Goal: Task Accomplishment & Management: Complete application form

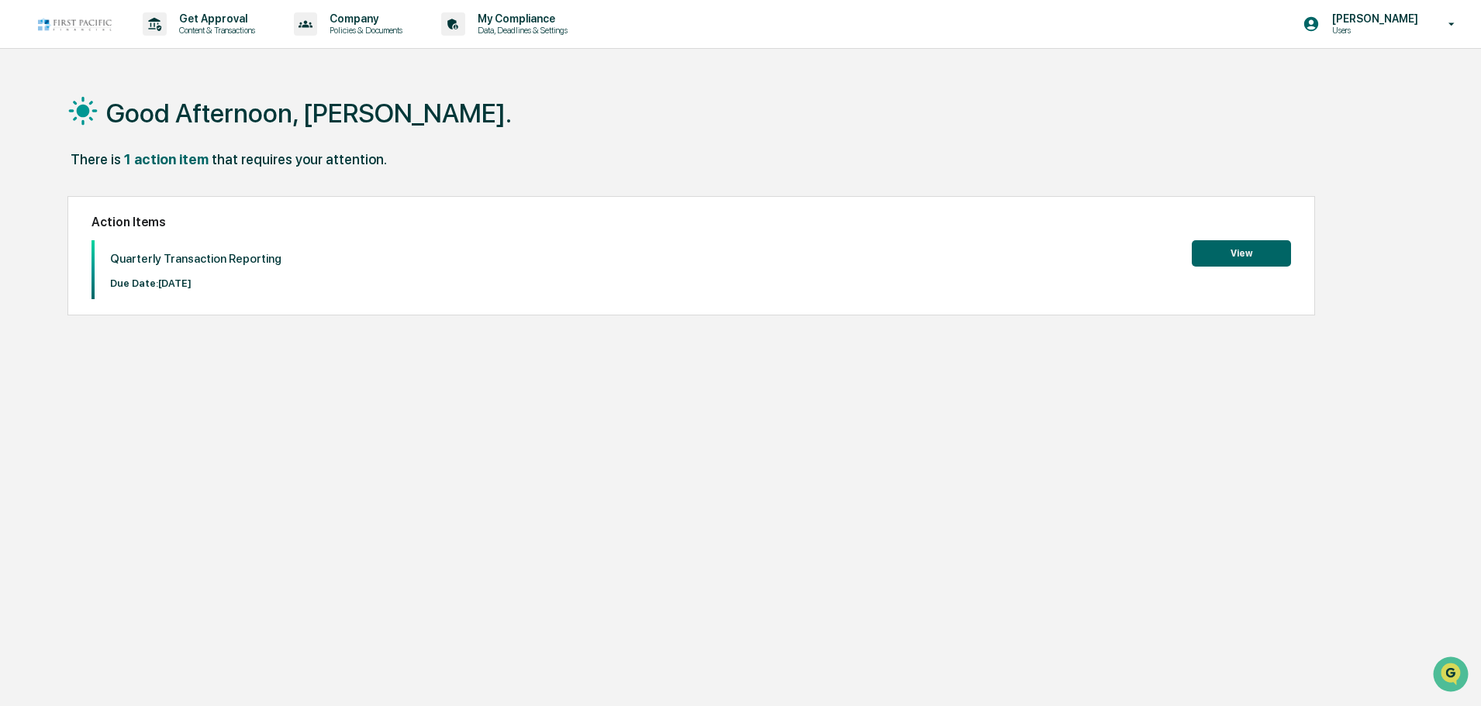
click at [1207, 250] on button "View" at bounding box center [1241, 253] width 99 height 26
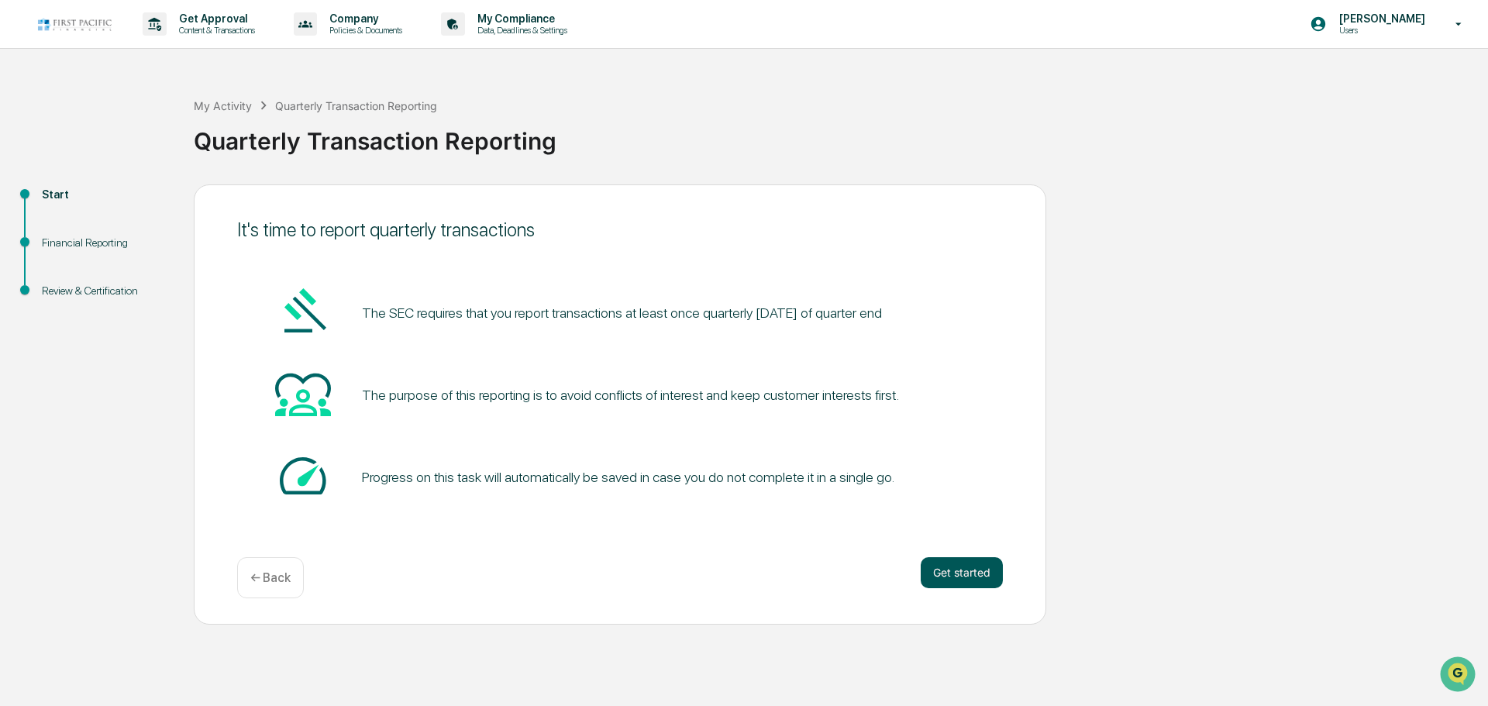
click at [951, 575] on button "Get started" at bounding box center [962, 572] width 82 height 31
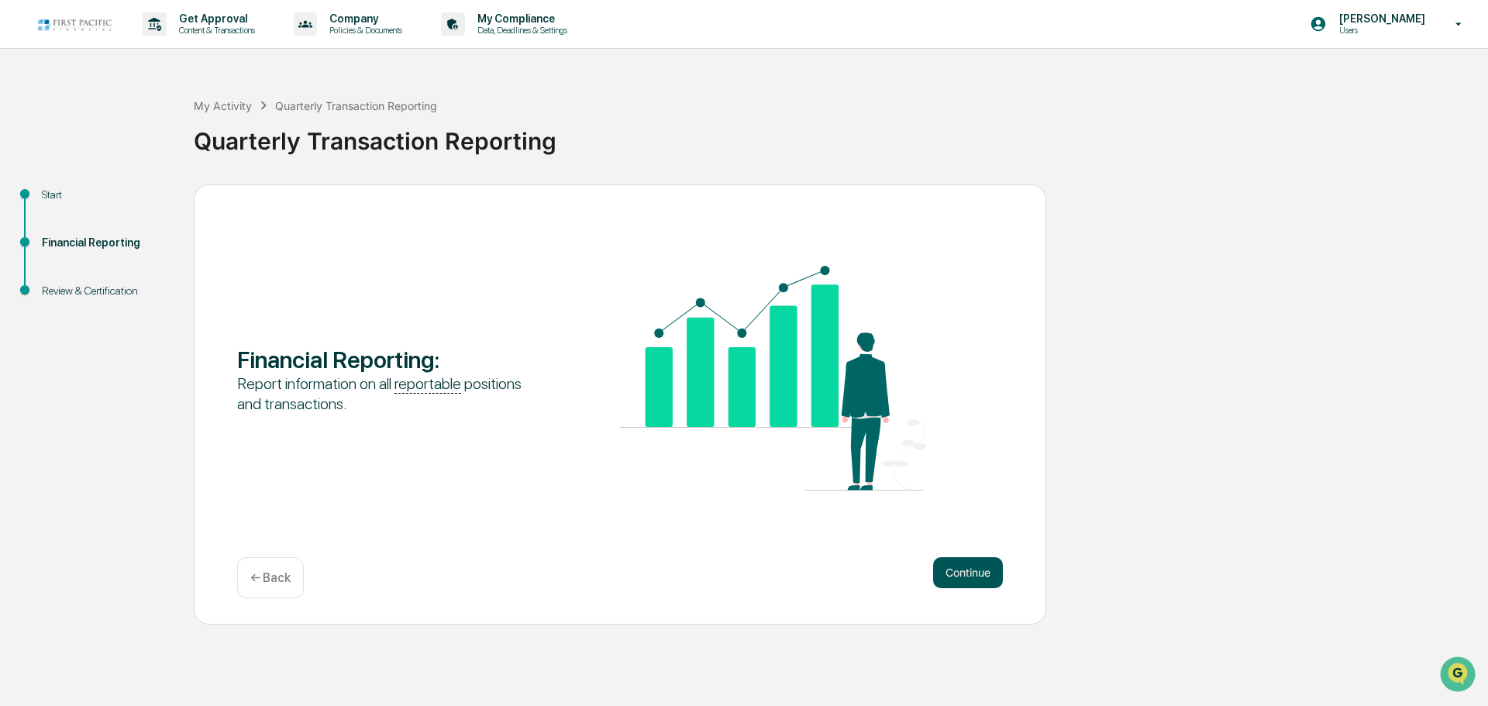
click at [964, 571] on button "Continue" at bounding box center [968, 572] width 70 height 31
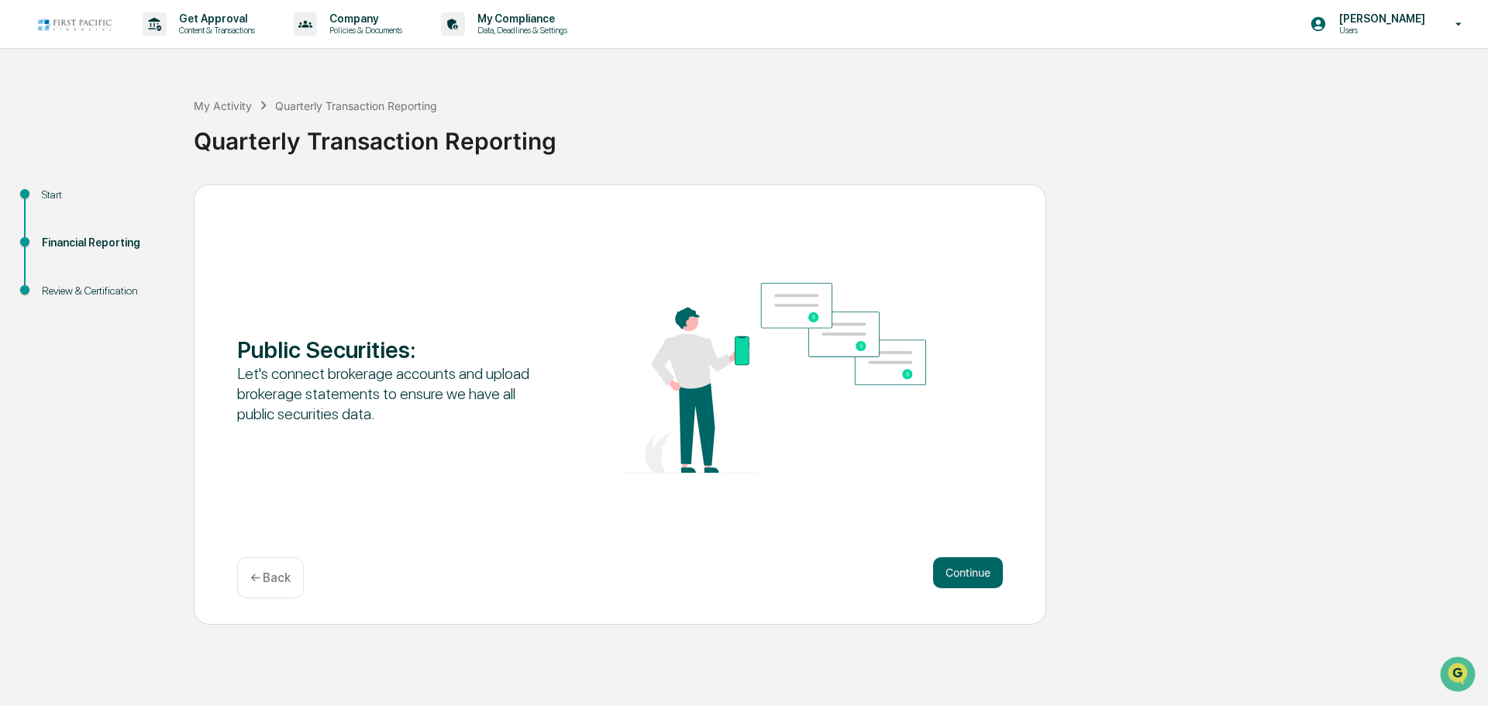
click at [964, 571] on button "Continue" at bounding box center [968, 572] width 70 height 31
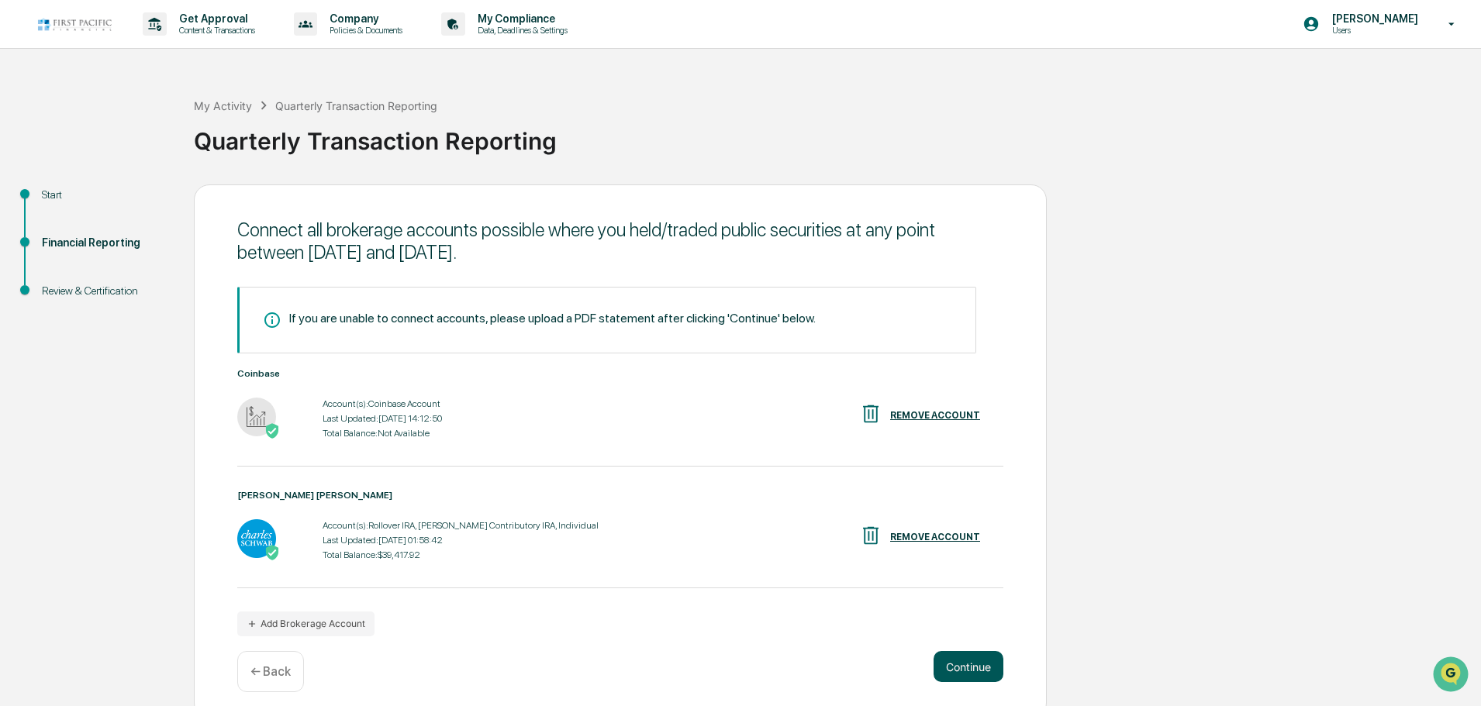
click at [971, 674] on button "Continue" at bounding box center [968, 666] width 70 height 31
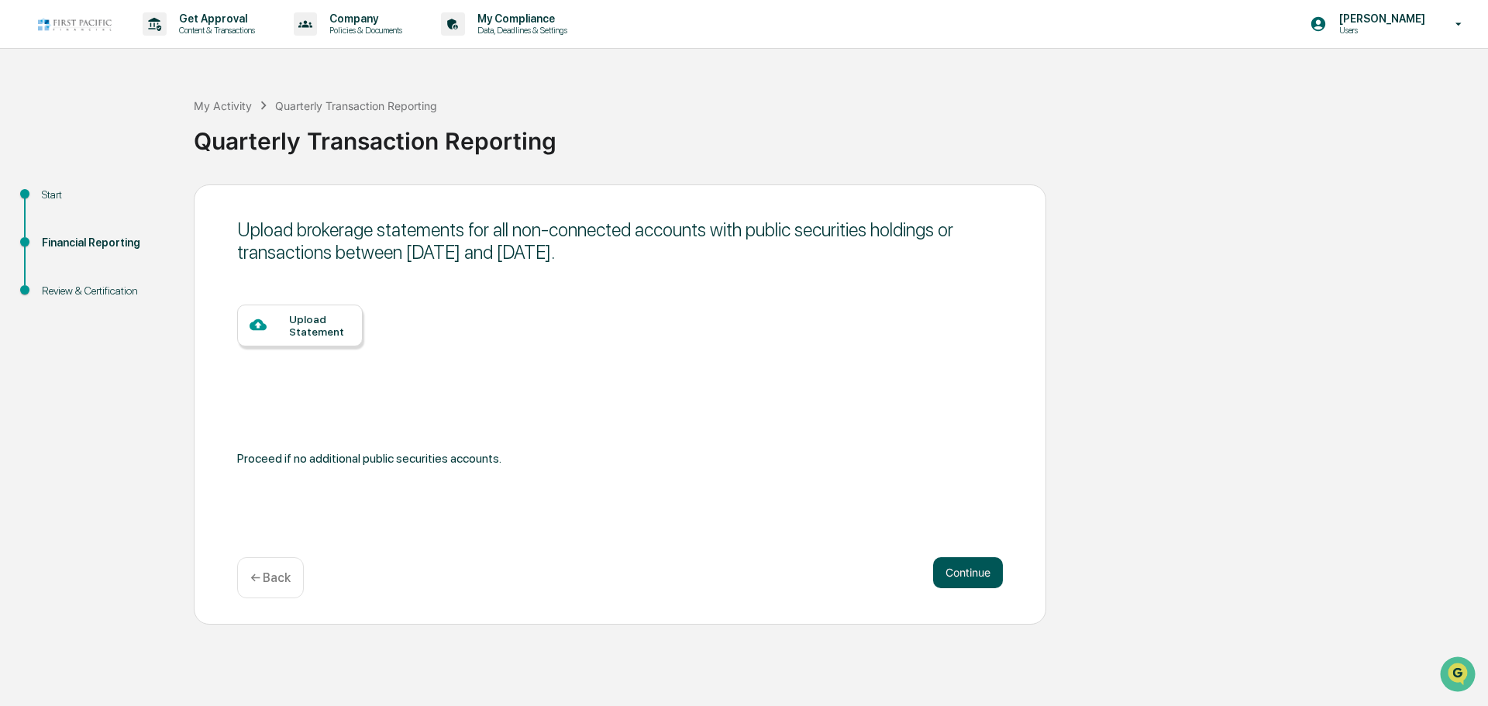
click at [969, 567] on button "Continue" at bounding box center [968, 572] width 70 height 31
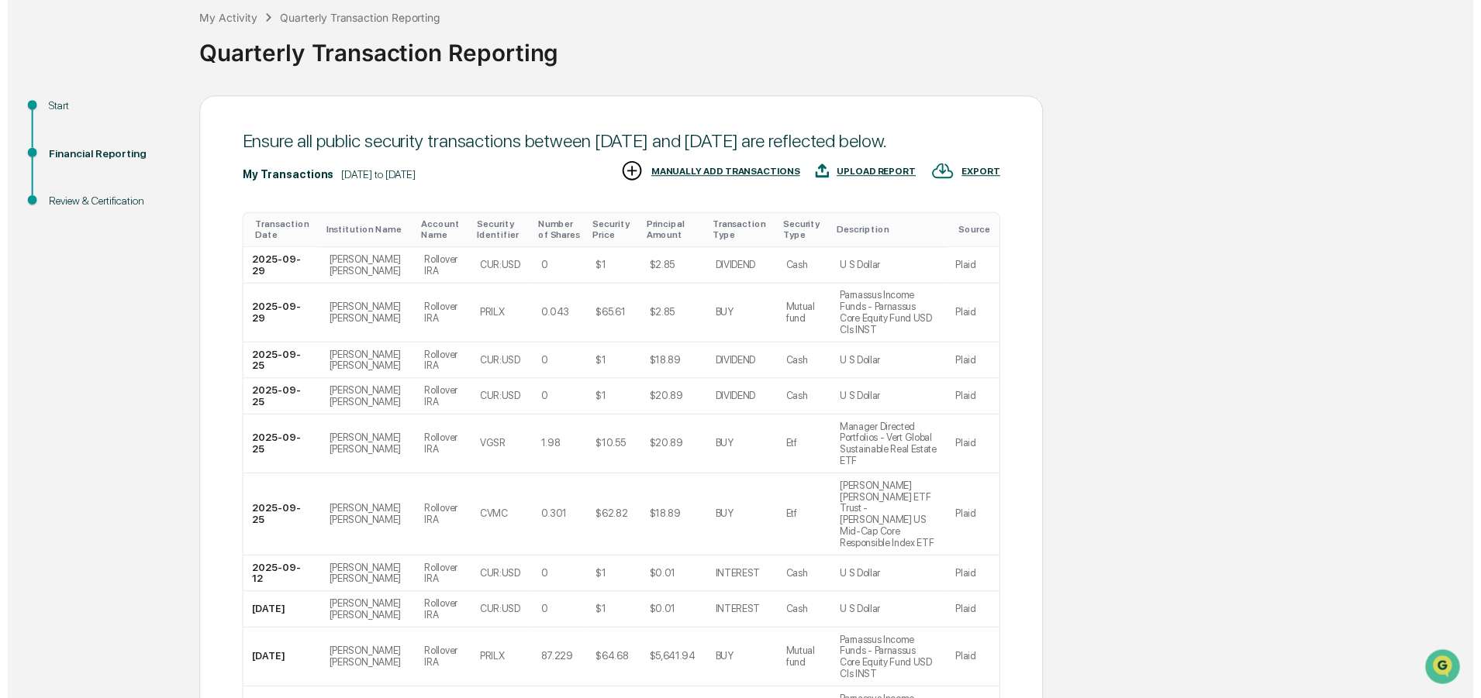
scroll to position [212, 0]
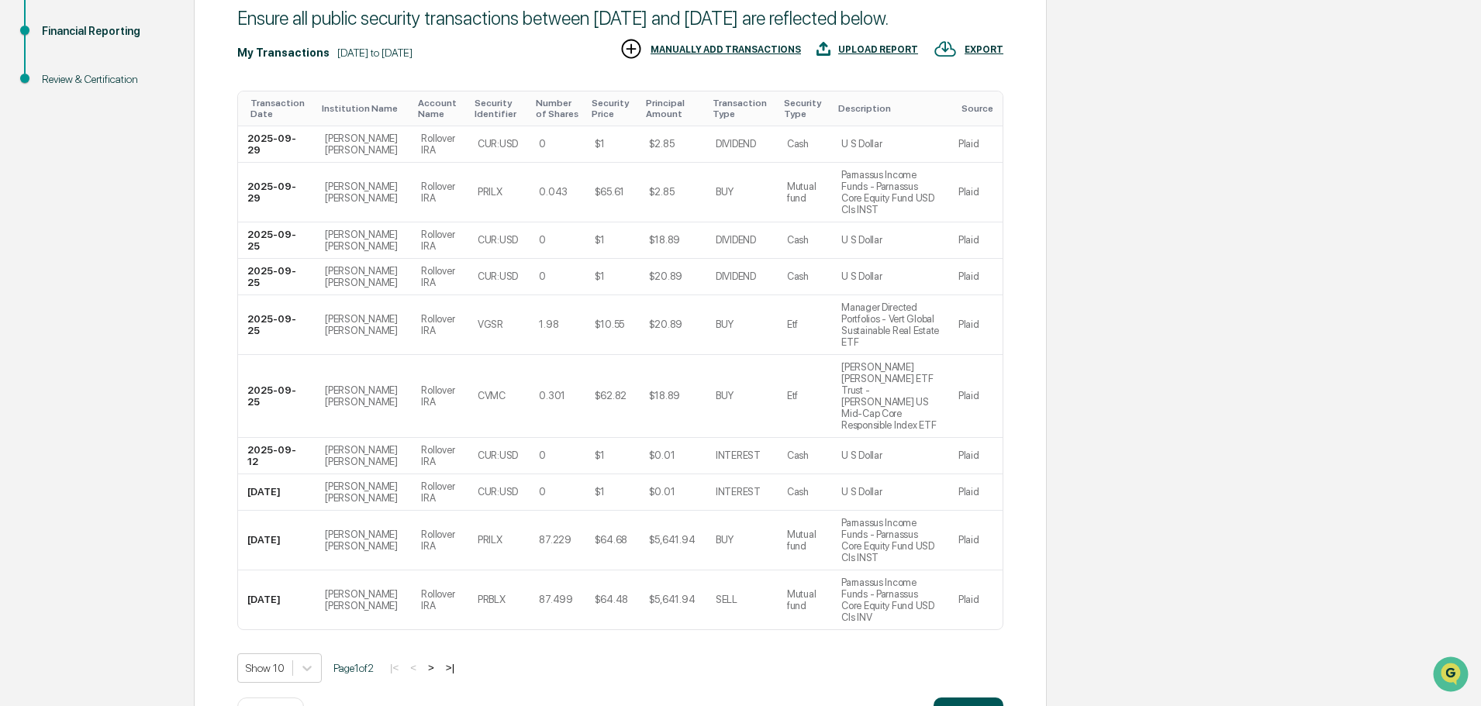
click at [971, 698] on button "Continue" at bounding box center [968, 713] width 70 height 31
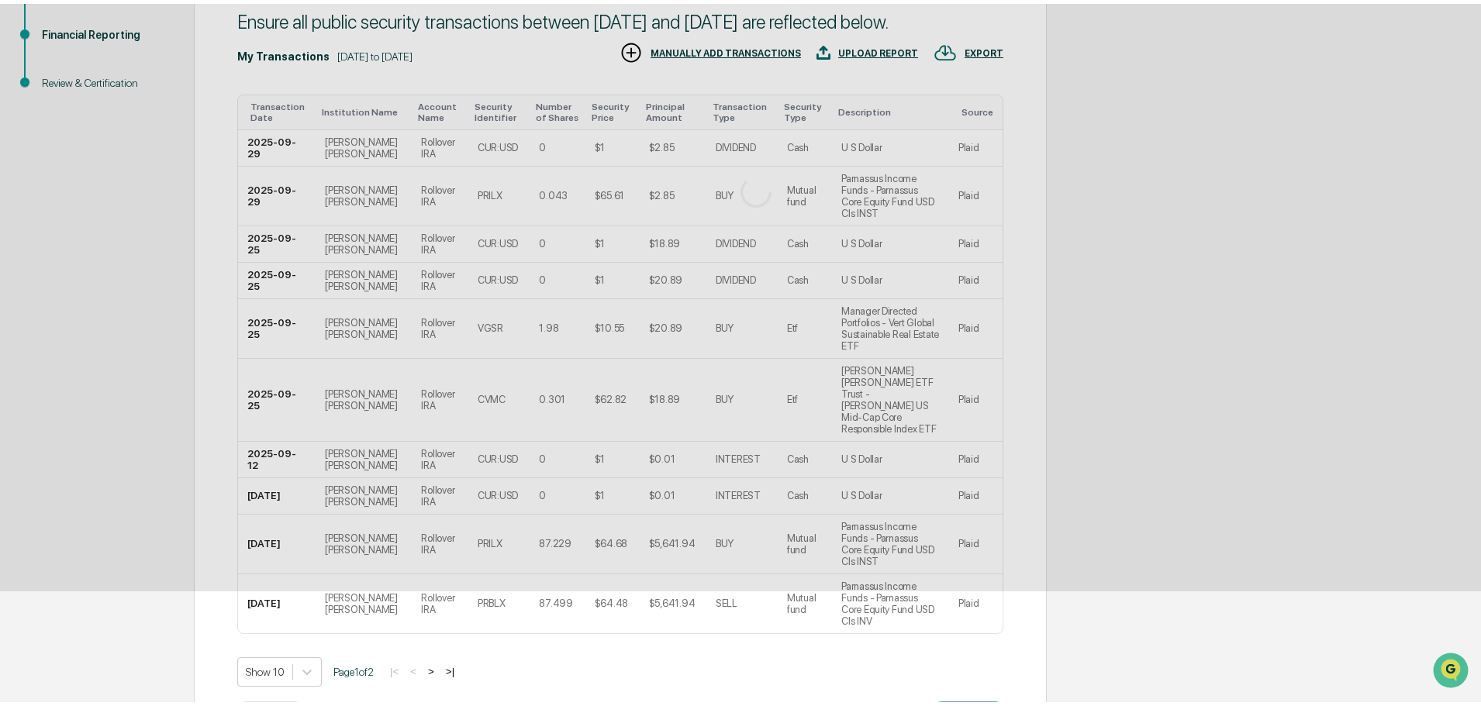
scroll to position [0, 0]
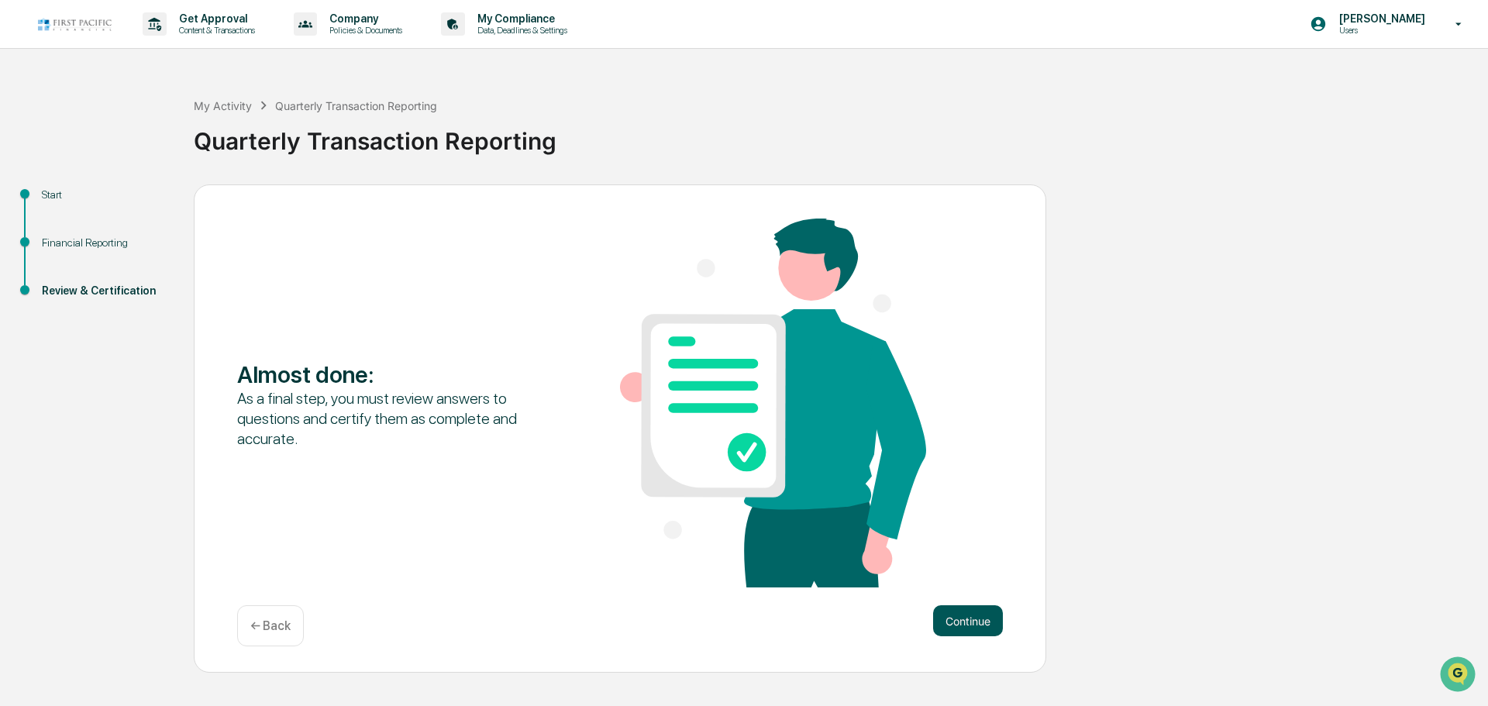
click at [978, 612] on button "Continue" at bounding box center [968, 620] width 70 height 31
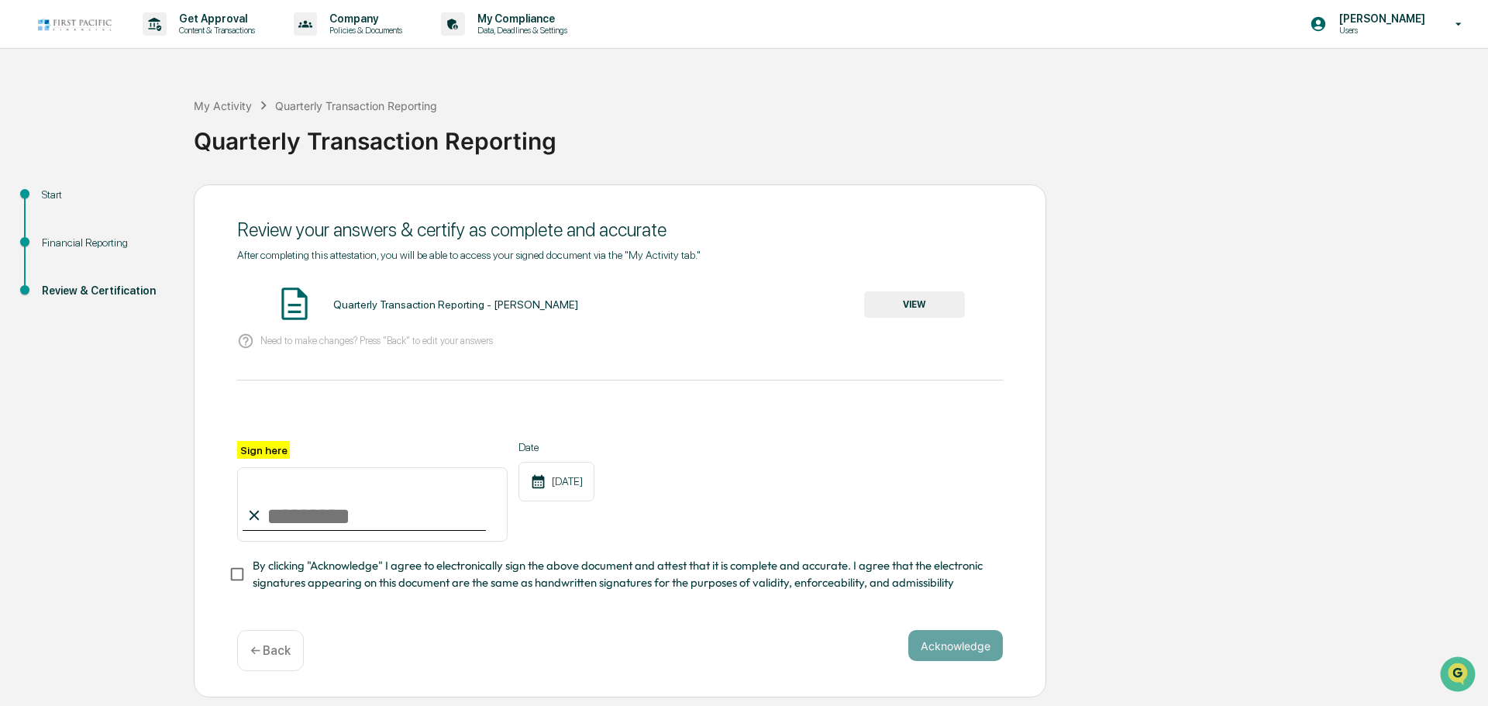
click at [367, 500] on input "Sign here" at bounding box center [372, 504] width 271 height 74
type input "**********"
click at [714, 493] on div "**********" at bounding box center [620, 491] width 766 height 101
click at [957, 659] on button "Acknowledge" at bounding box center [956, 645] width 95 height 31
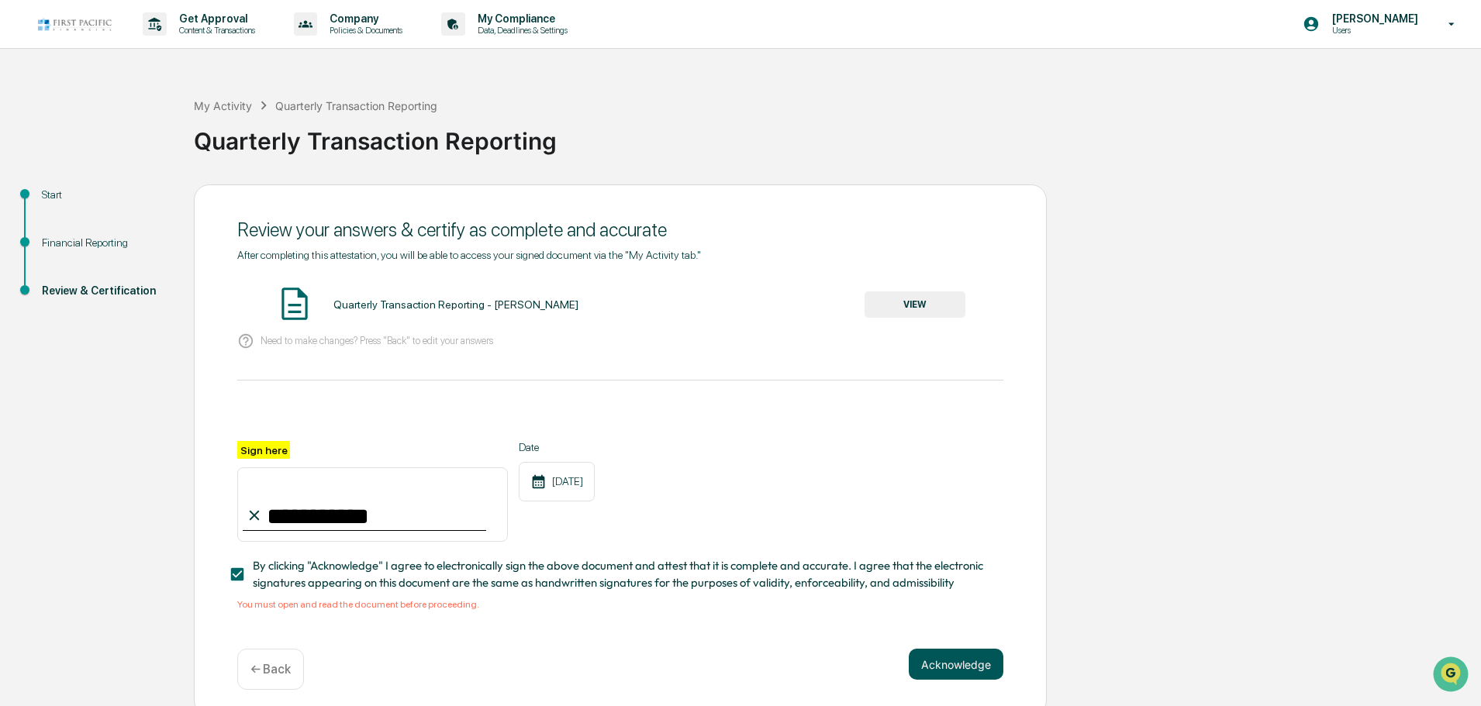
click at [957, 664] on button "Acknowledge" at bounding box center [956, 664] width 95 height 31
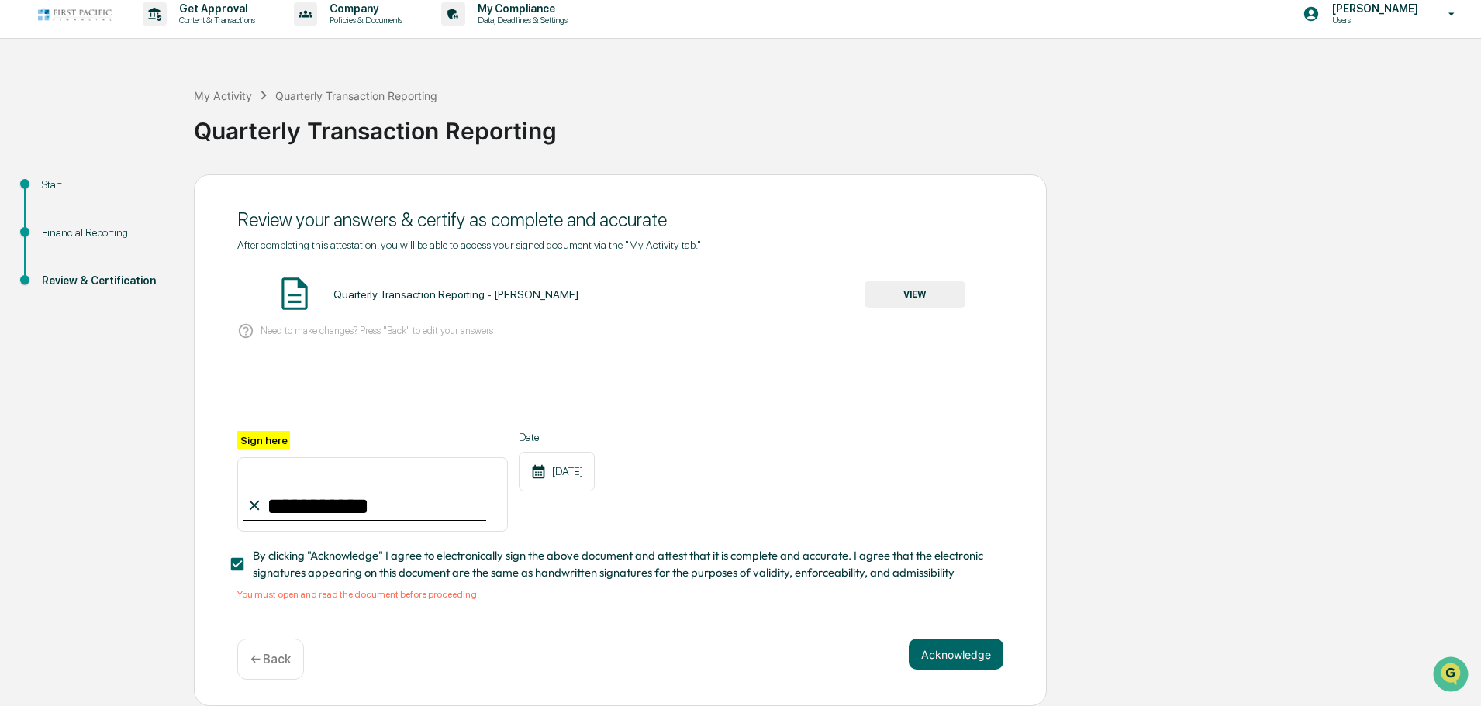
click at [941, 283] on button "VIEW" at bounding box center [914, 294] width 101 height 26
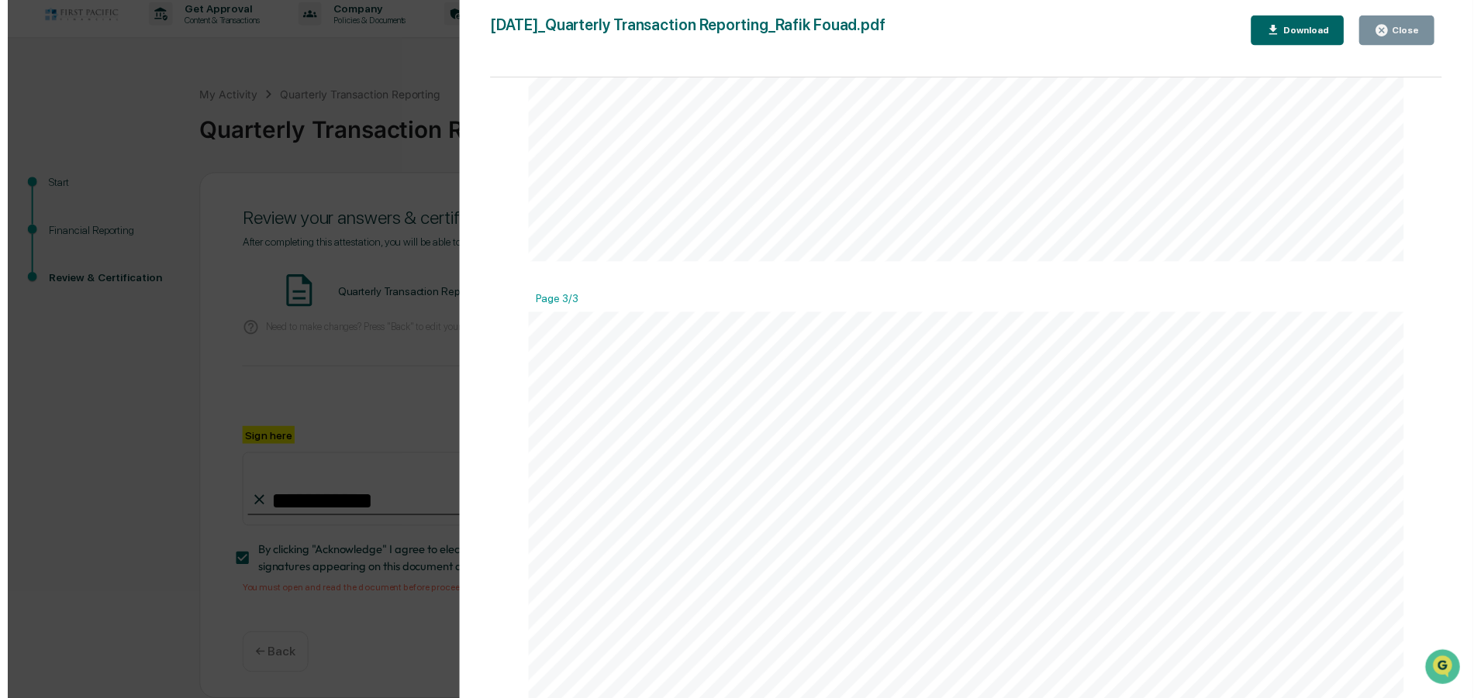
scroll to position [2946, 0]
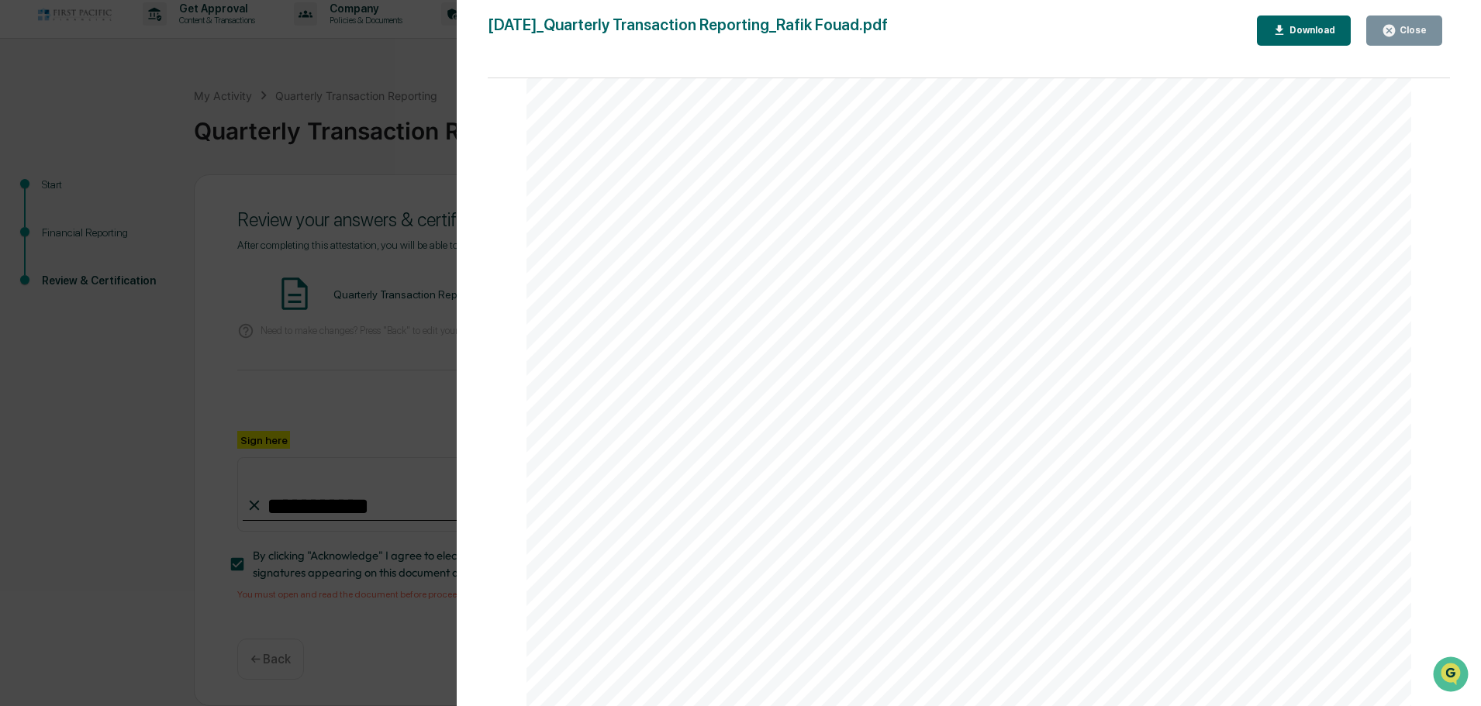
click at [1412, 19] on button "Close" at bounding box center [1404, 31] width 76 height 30
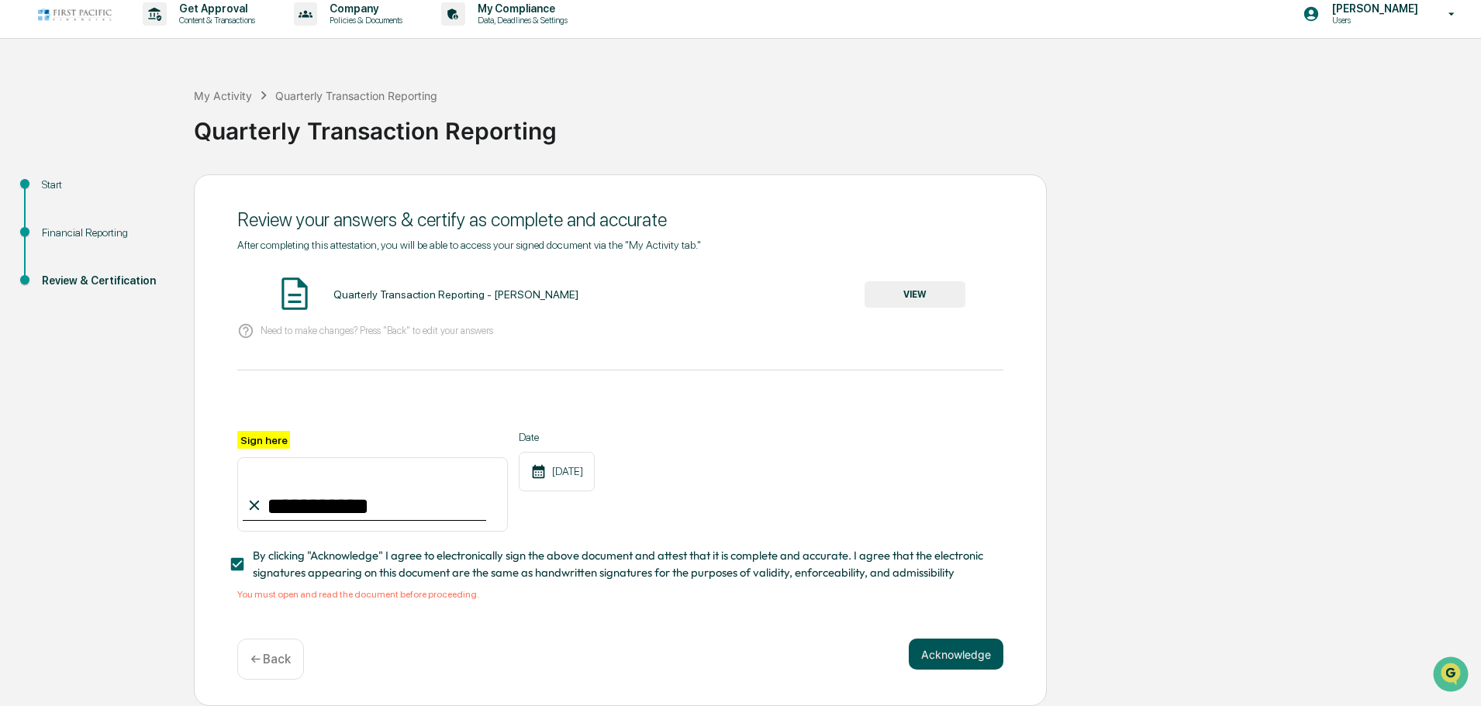
click at [964, 646] on button "Acknowledge" at bounding box center [956, 654] width 95 height 31
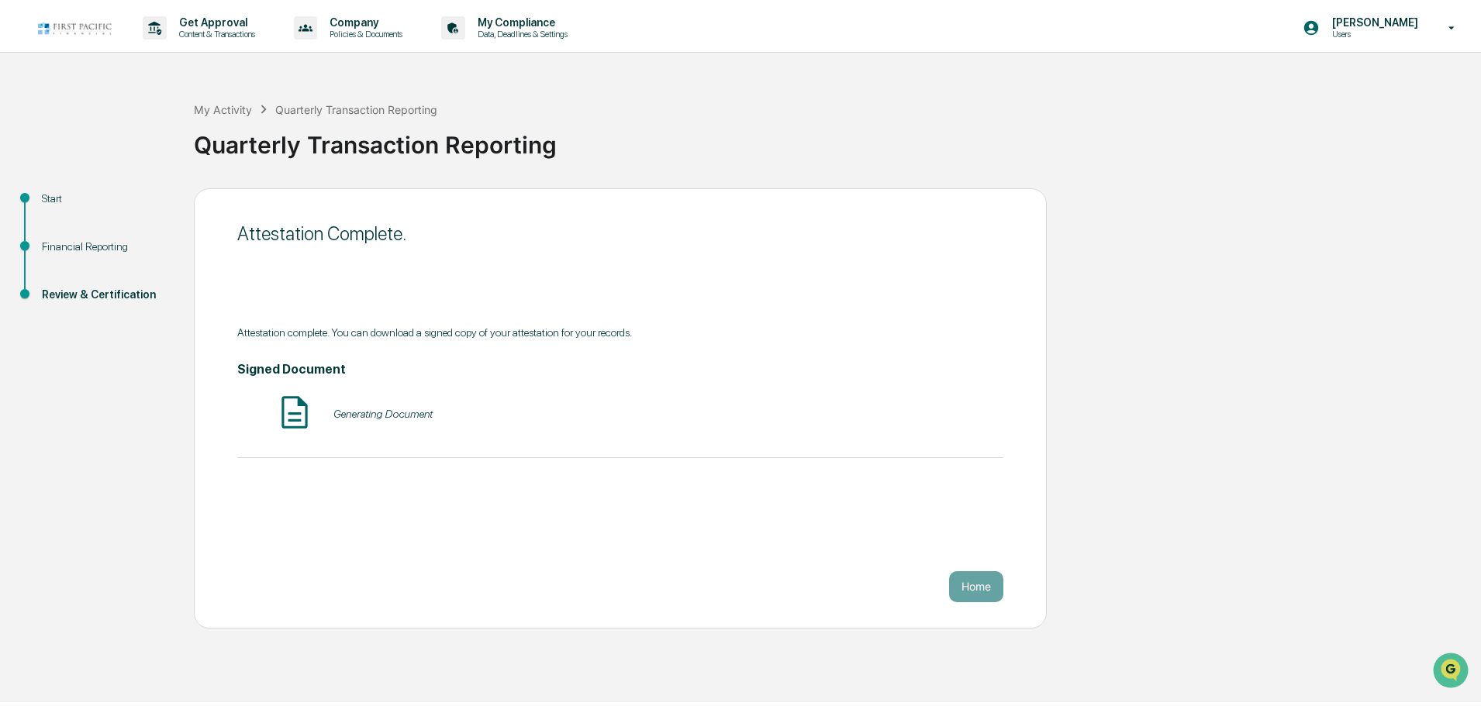
scroll to position [0, 0]
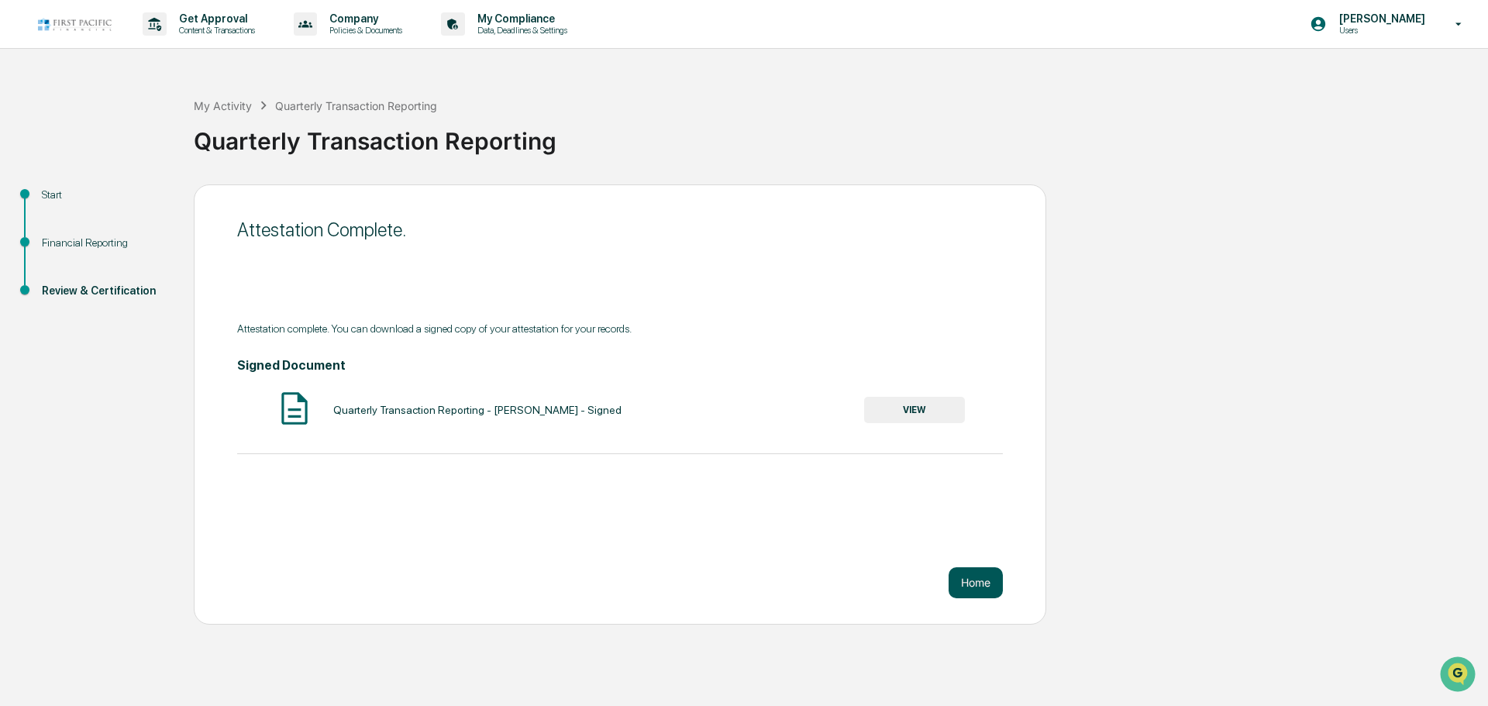
click at [979, 581] on button "Home" at bounding box center [976, 582] width 54 height 31
